Goal: Task Accomplishment & Management: Use online tool/utility

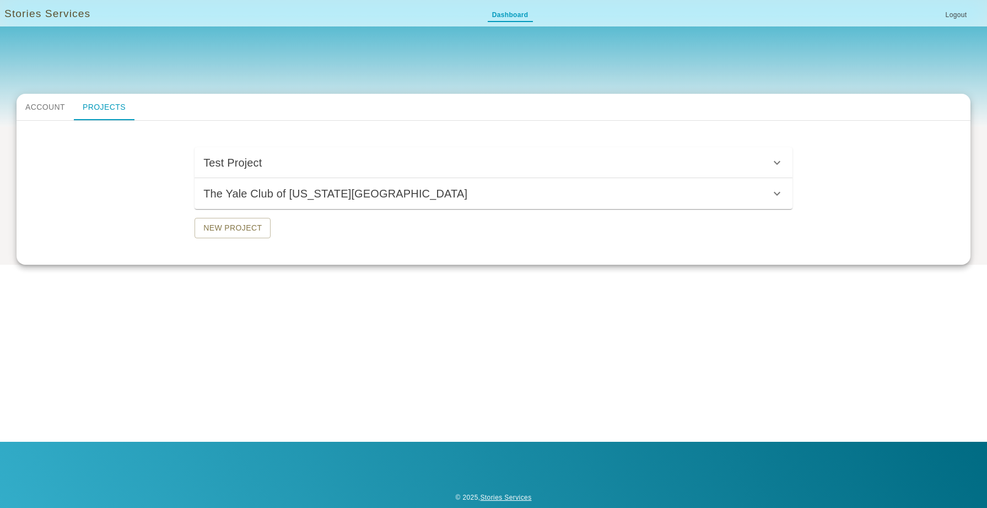
click at [420, 203] on button "The Yale Club of [US_STATE][GEOGRAPHIC_DATA]" at bounding box center [494, 193] width 598 height 31
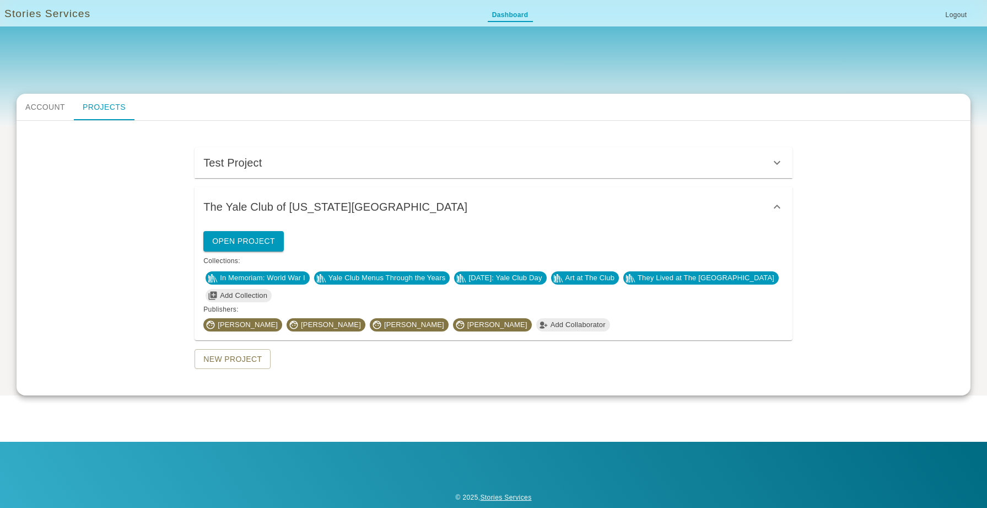
click at [385, 275] on span "Yale Club Menus Through the Years" at bounding box center [387, 277] width 126 height 11
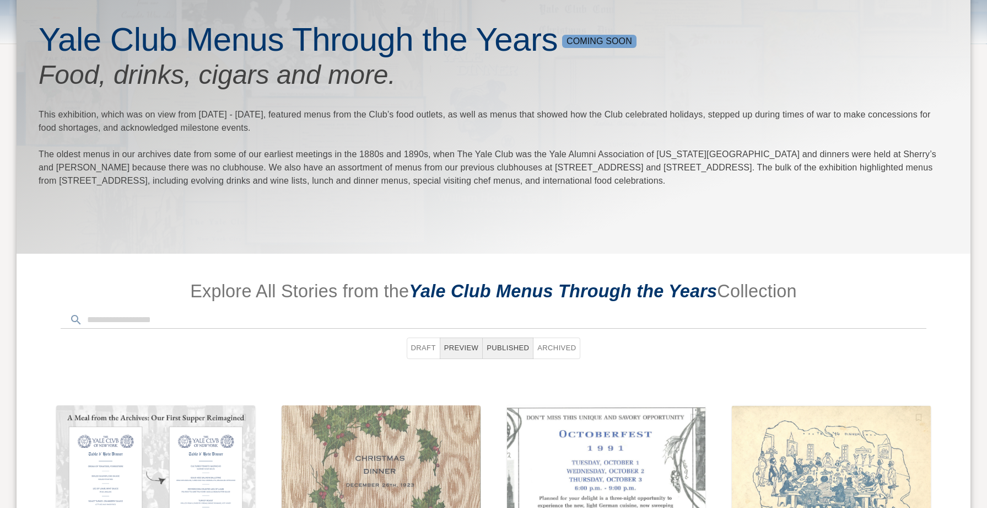
scroll to position [432, 0]
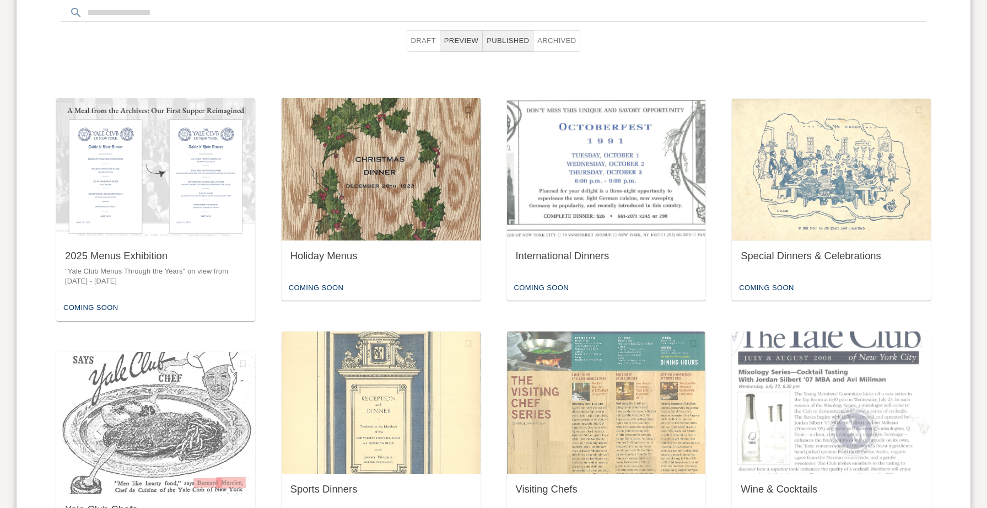
click at [361, 250] on div "Holiday Menus" at bounding box center [381, 256] width 181 height 14
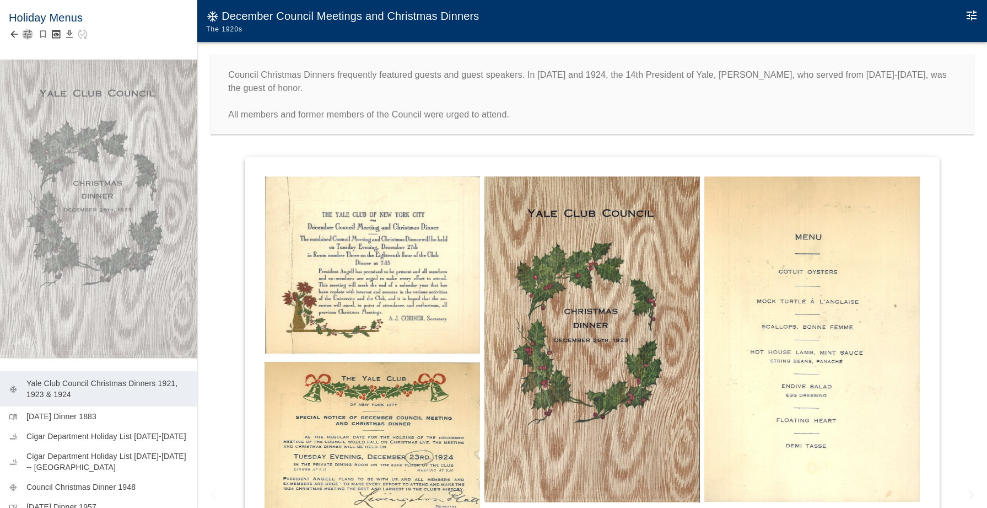
click at [26, 34] on icon "button" at bounding box center [27, 34] width 11 height 11
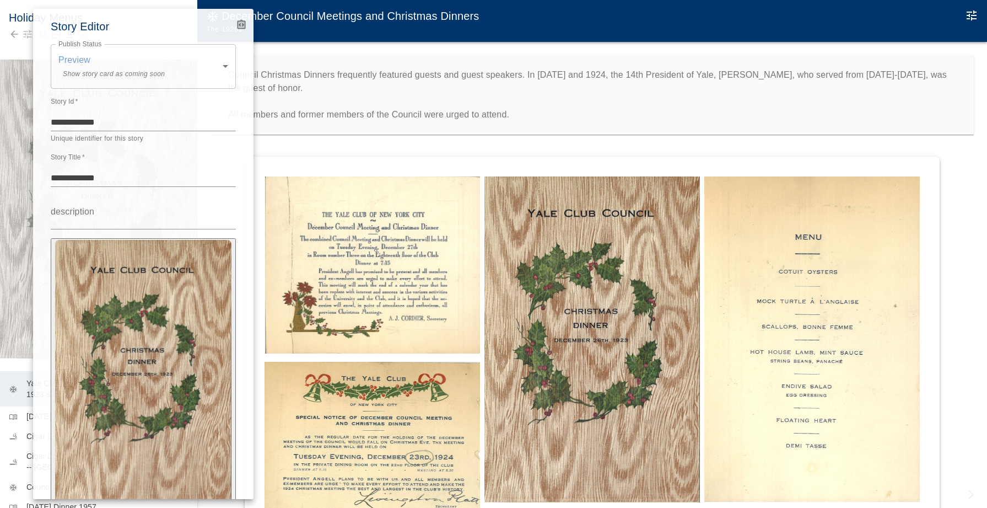
click at [243, 26] on icon "Advanced Code Editor" at bounding box center [241, 25] width 7 height 7
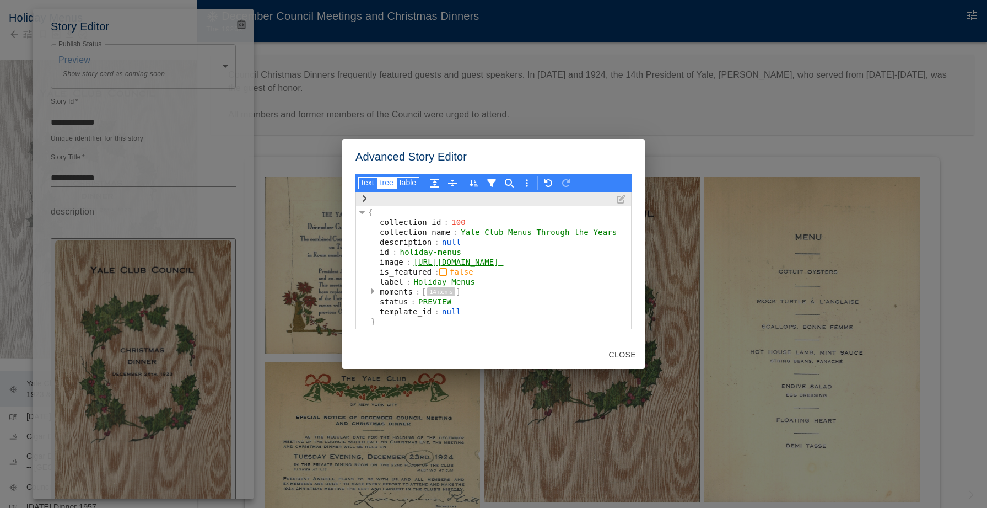
click at [243, 26] on div "Advanced Story Editor text tree table { collection_id : 100 collection_name : Y…" at bounding box center [493, 254] width 987 height 508
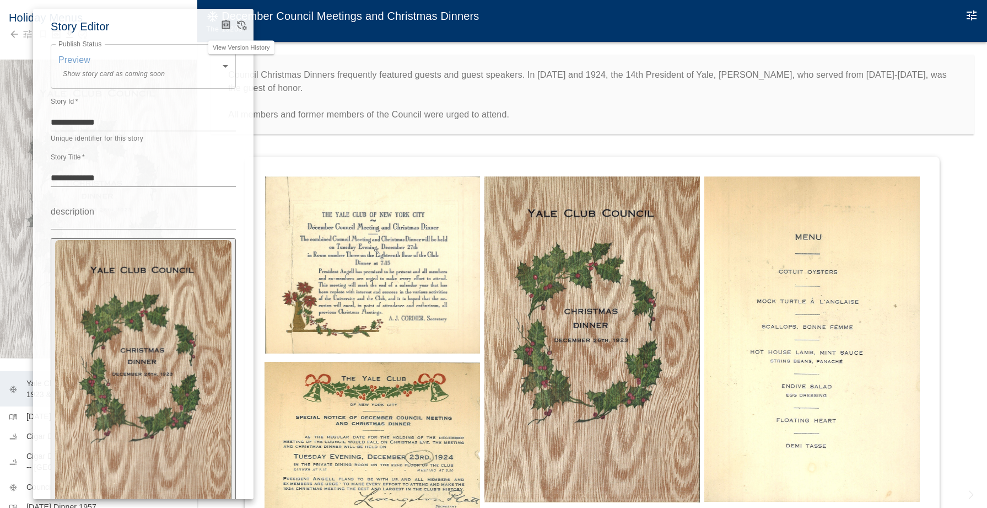
click at [244, 25] on icon "View Version History" at bounding box center [241, 24] width 11 height 11
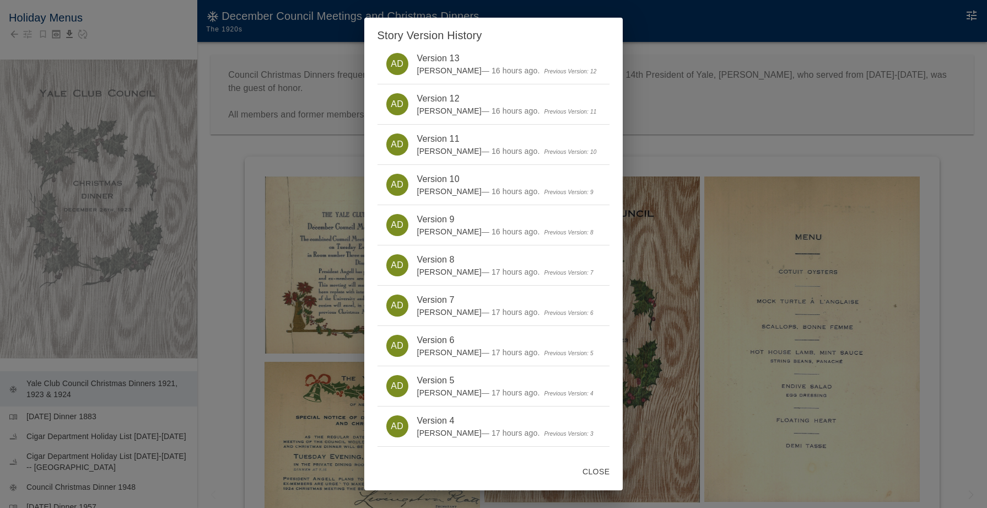
scroll to position [422, 0]
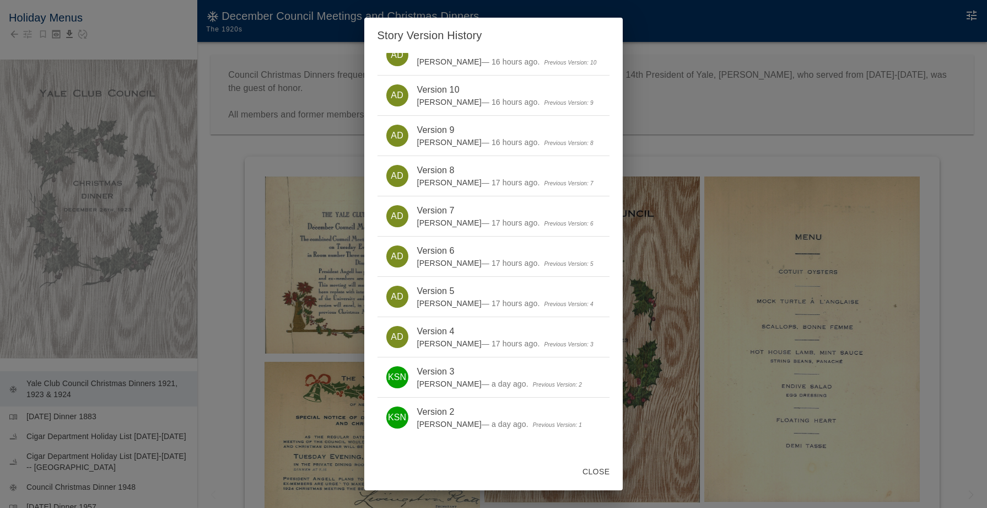
click at [219, 288] on div "Story Version History You are viewing the latest version of this story. This st…" at bounding box center [493, 254] width 987 height 508
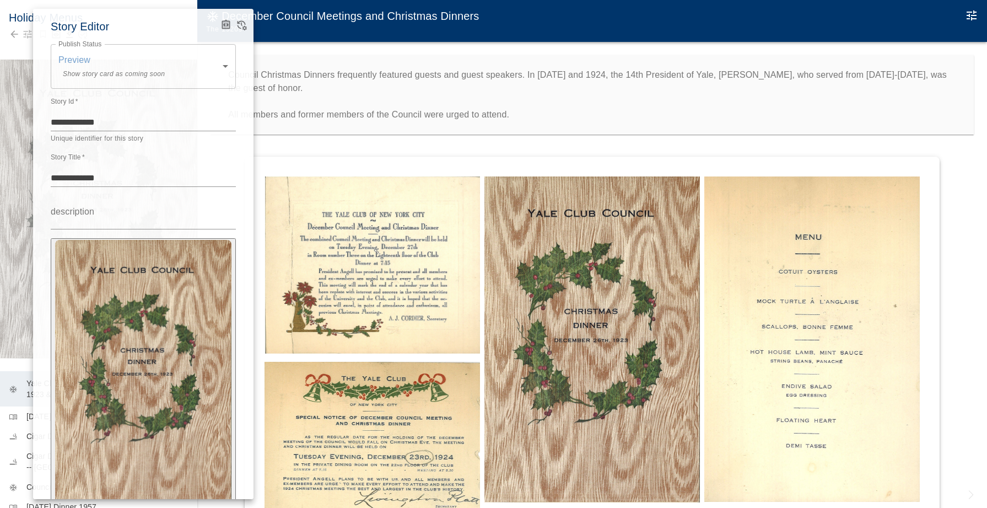
click at [17, 33] on div at bounding box center [493, 254] width 987 height 508
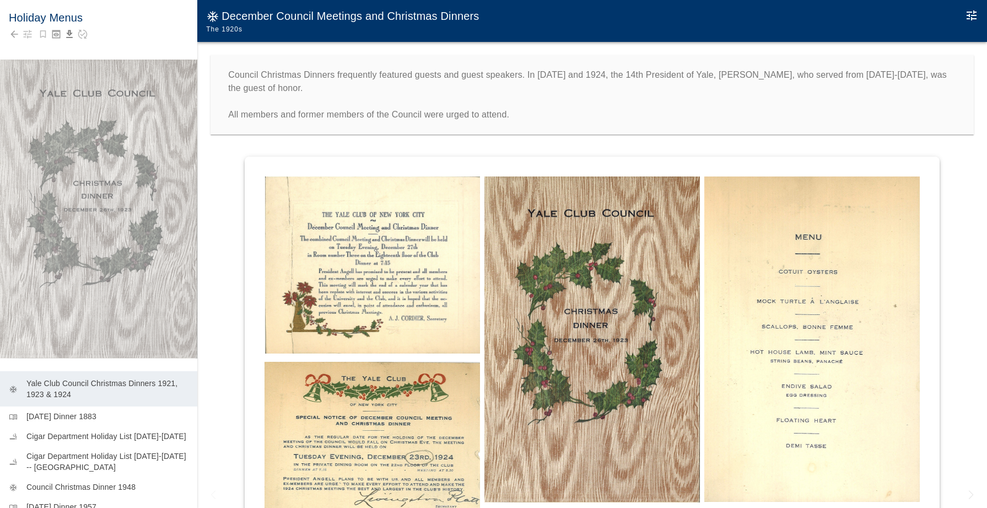
click at [14, 33] on icon "Back to collection" at bounding box center [13, 34] width 7 height 7
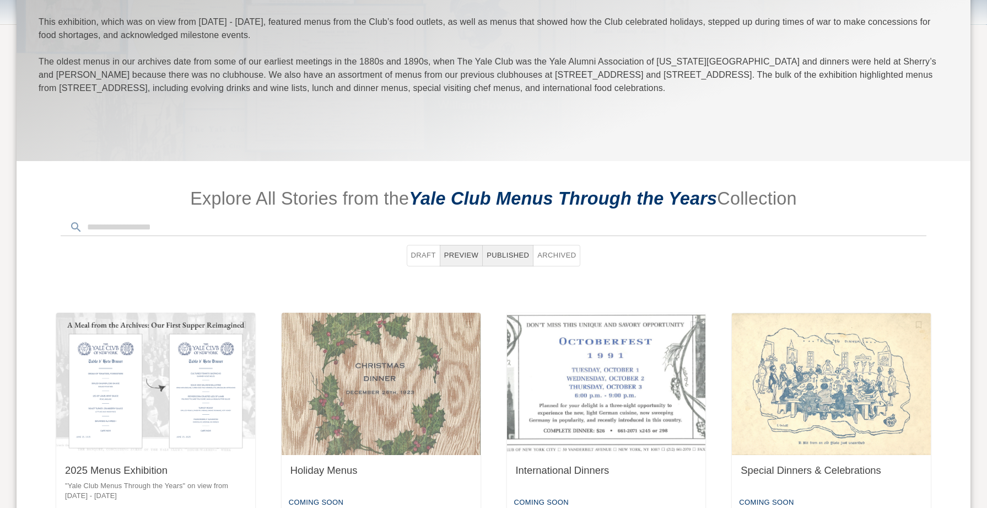
scroll to position [434, 0]
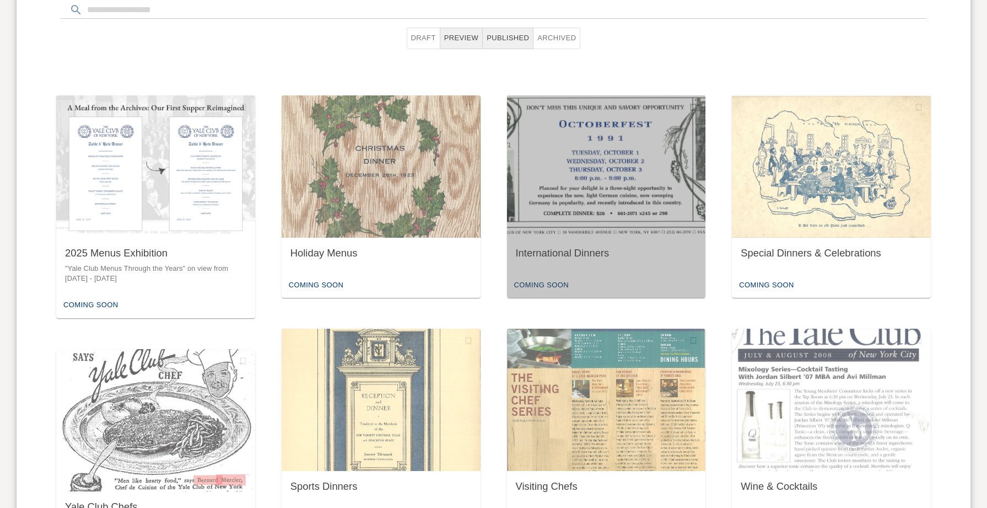
click at [562, 254] on div "International Dinners" at bounding box center [606, 253] width 181 height 14
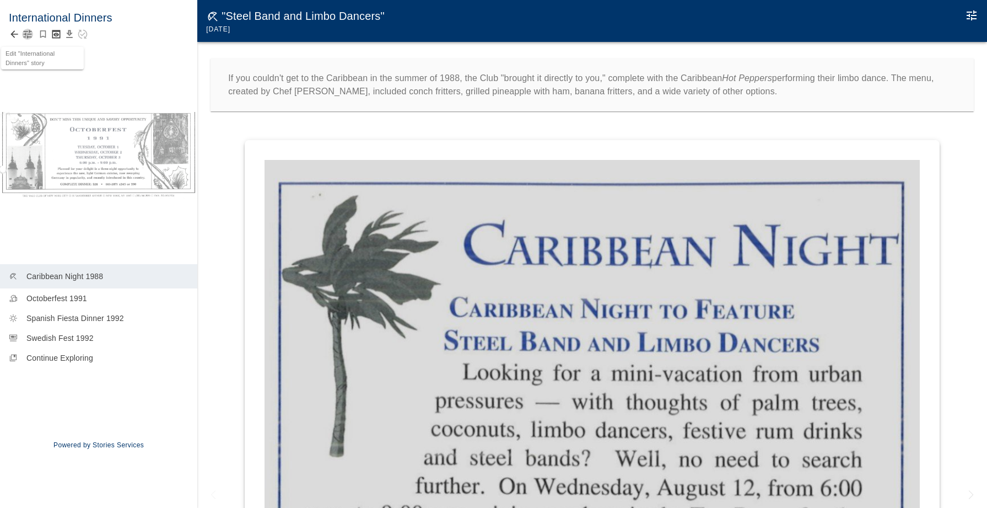
click at [31, 35] on icon "button" at bounding box center [27, 34] width 11 height 11
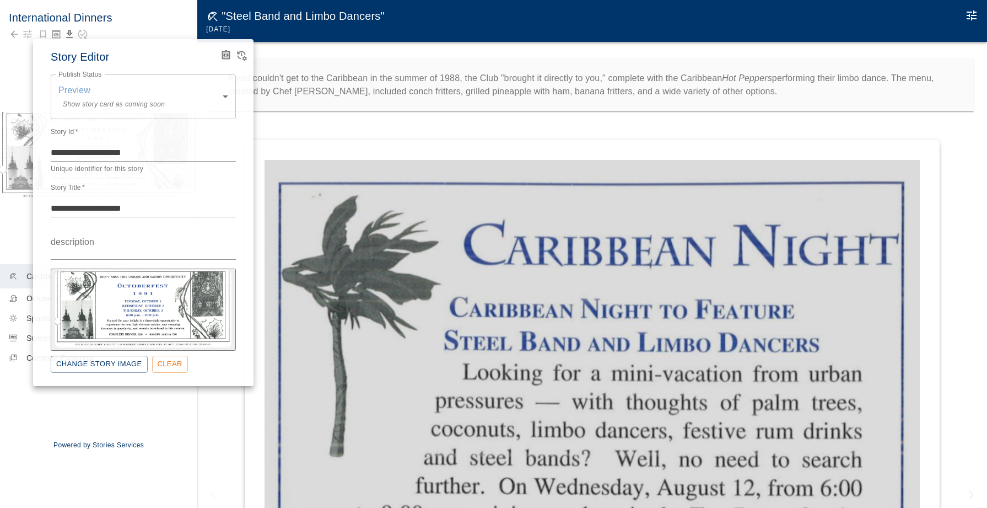
click at [239, 58] on icon "View Version History" at bounding box center [242, 56] width 9 height 10
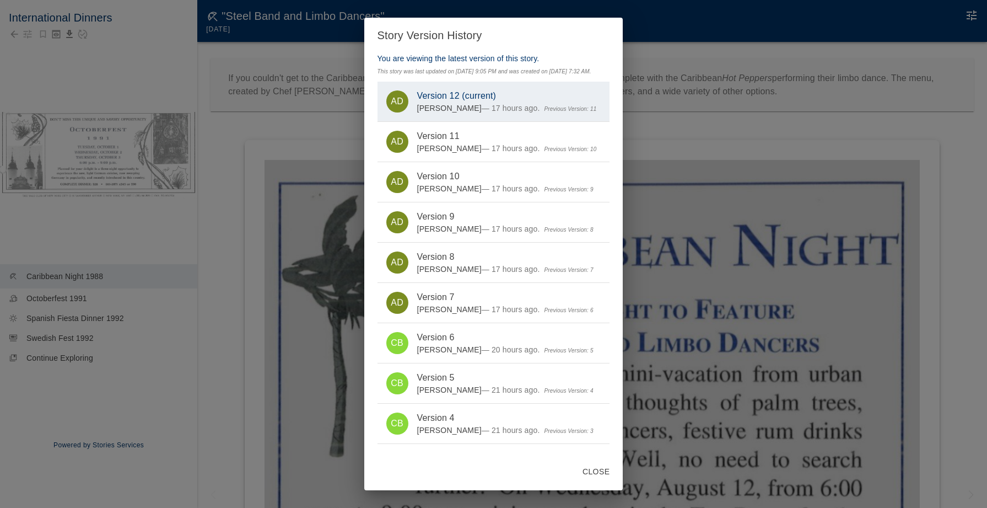
click at [144, 92] on div "Story Version History You are viewing the latest version of this story. This st…" at bounding box center [493, 254] width 987 height 508
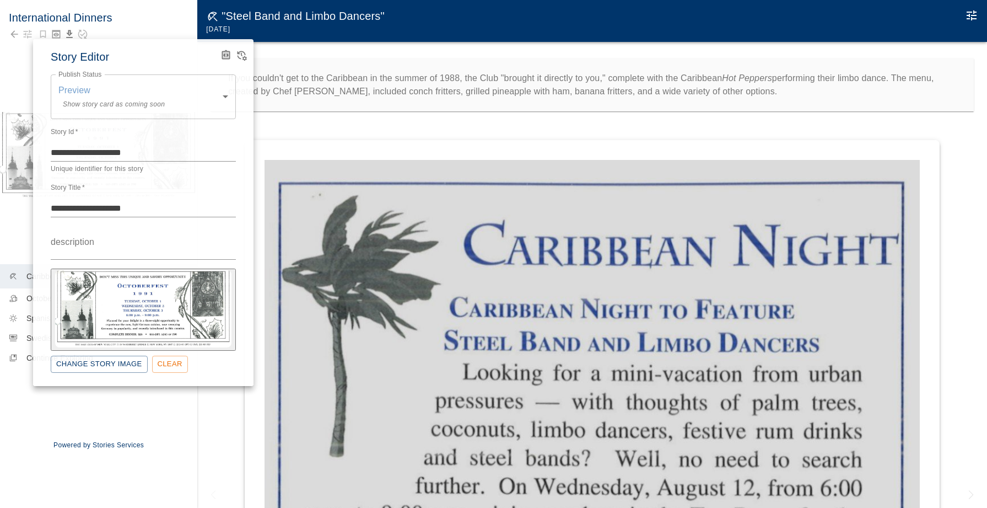
click at [18, 56] on div at bounding box center [493, 254] width 987 height 508
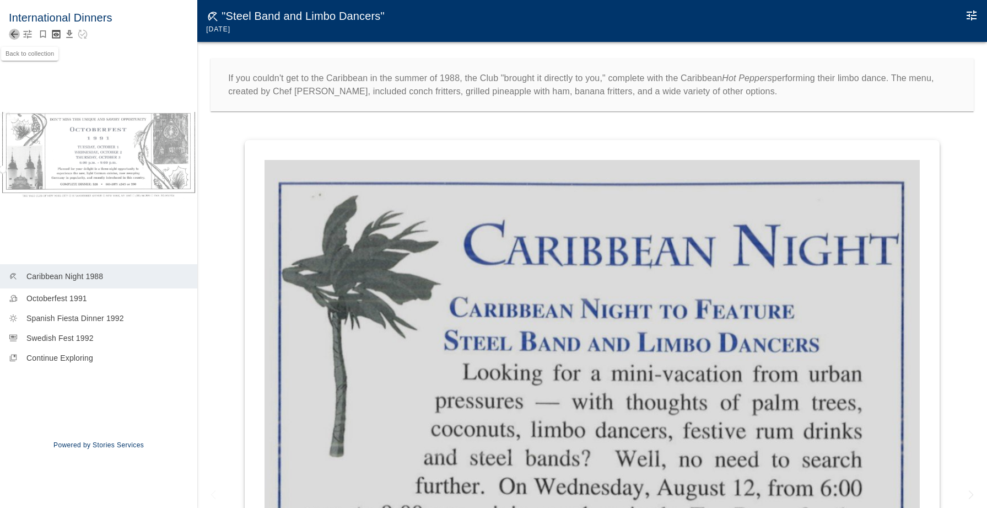
click at [17, 34] on icon "Back to collection" at bounding box center [13, 34] width 7 height 7
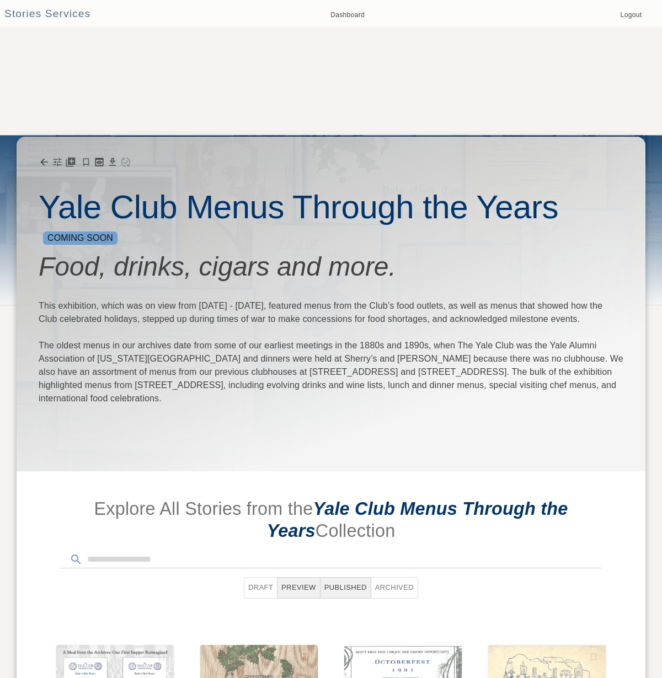
scroll to position [406, 0]
